Goal: Find specific page/section: Find specific page/section

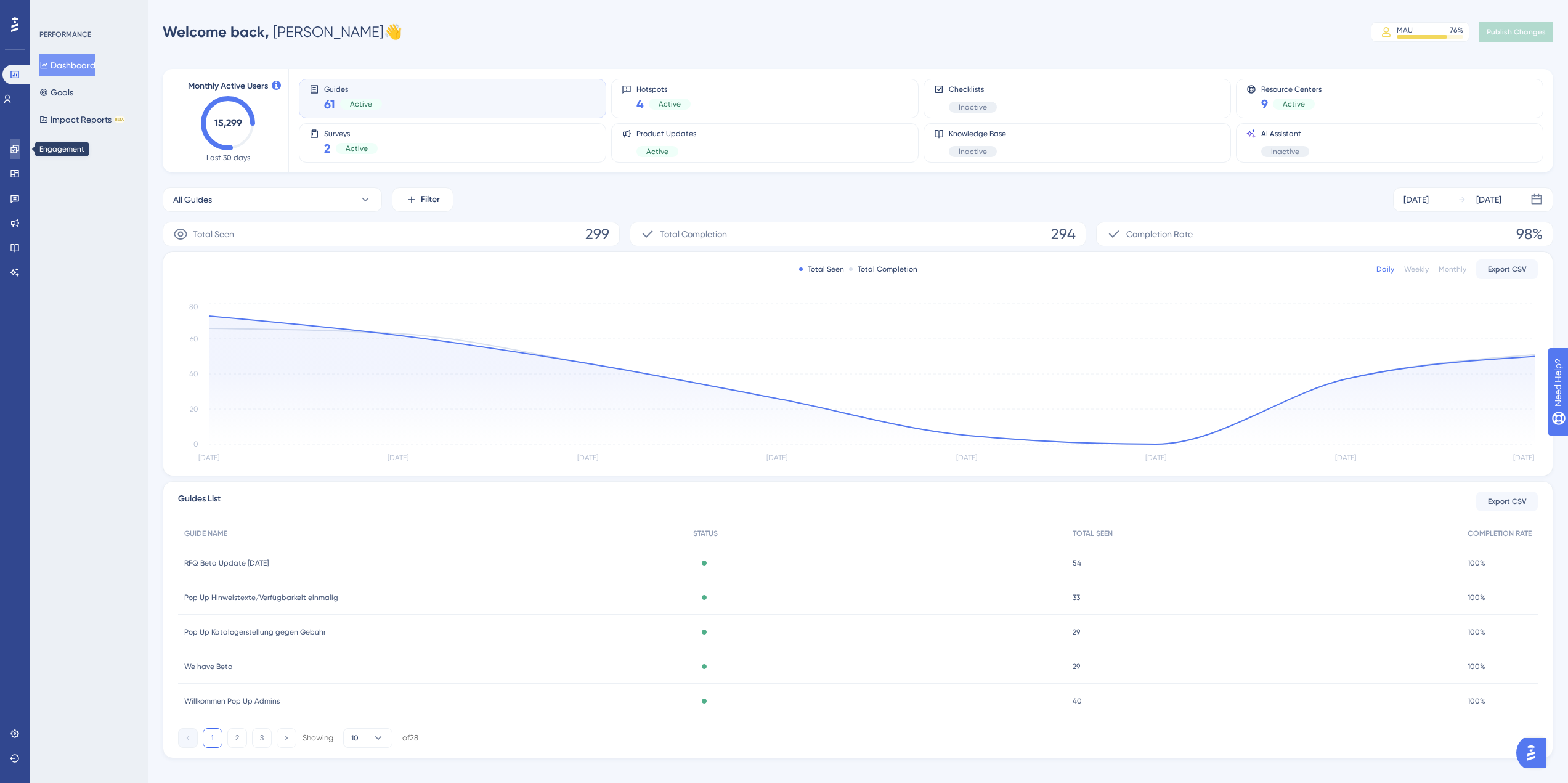
click at [15, 146] on icon at bounding box center [15, 149] width 10 height 10
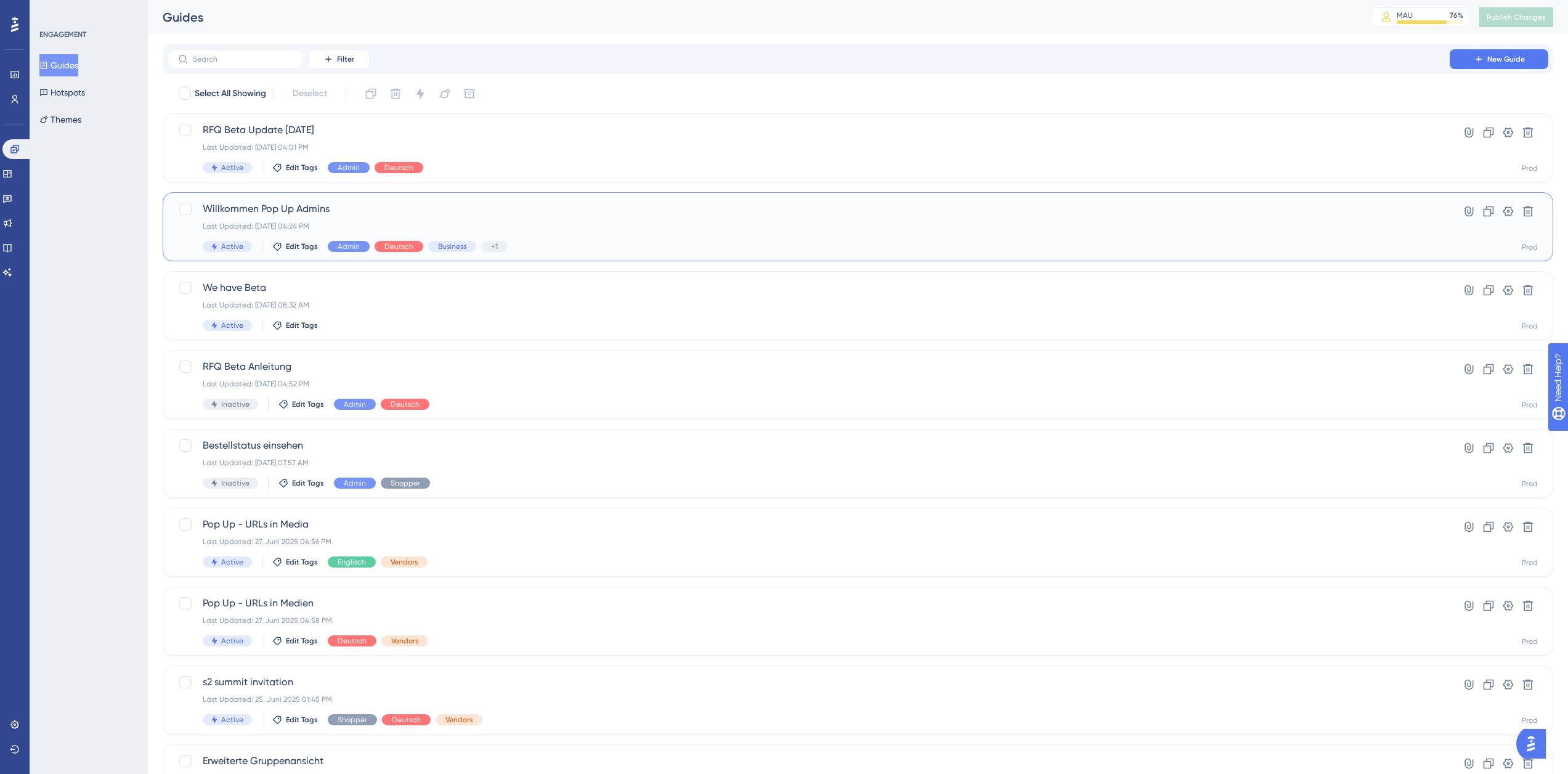
click at [337, 206] on span "Willkommen Pop Up Admins" at bounding box center [809, 209] width 1212 height 15
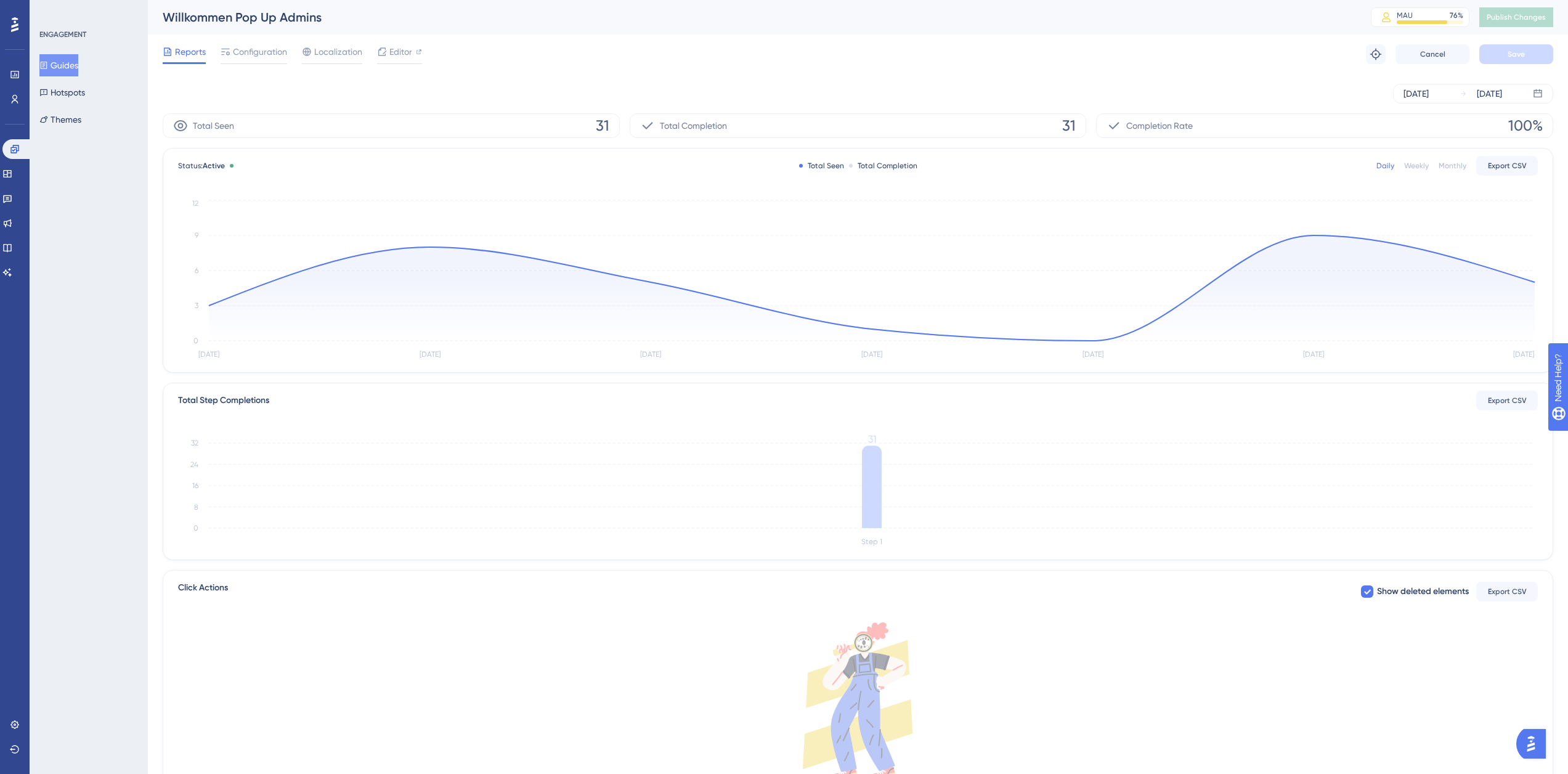
click at [78, 65] on button "Guides" at bounding box center [59, 65] width 39 height 22
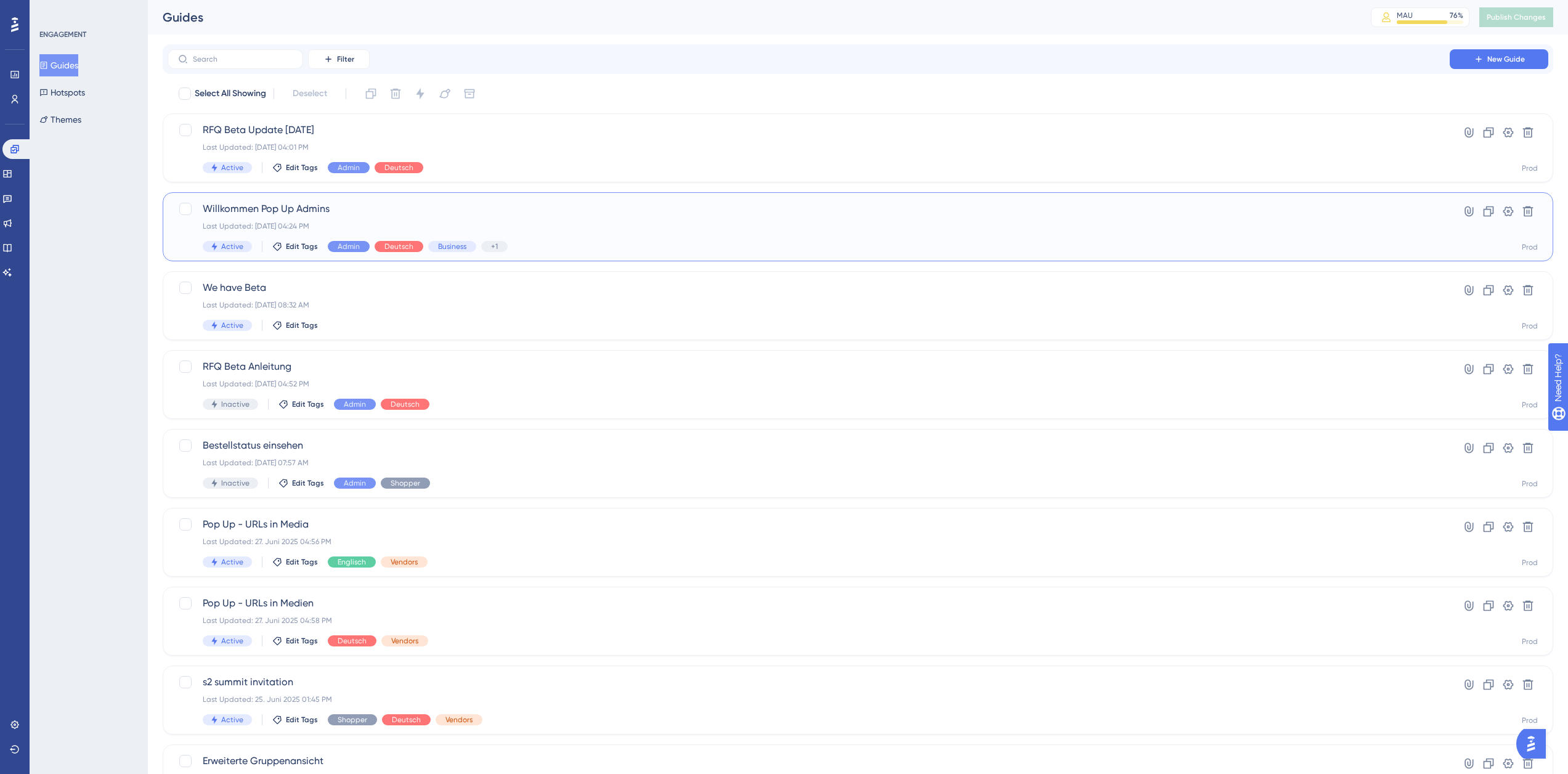
click at [326, 207] on span "Willkommen Pop Up Admins" at bounding box center [809, 209] width 1212 height 15
